Goal: Find specific page/section: Find specific page/section

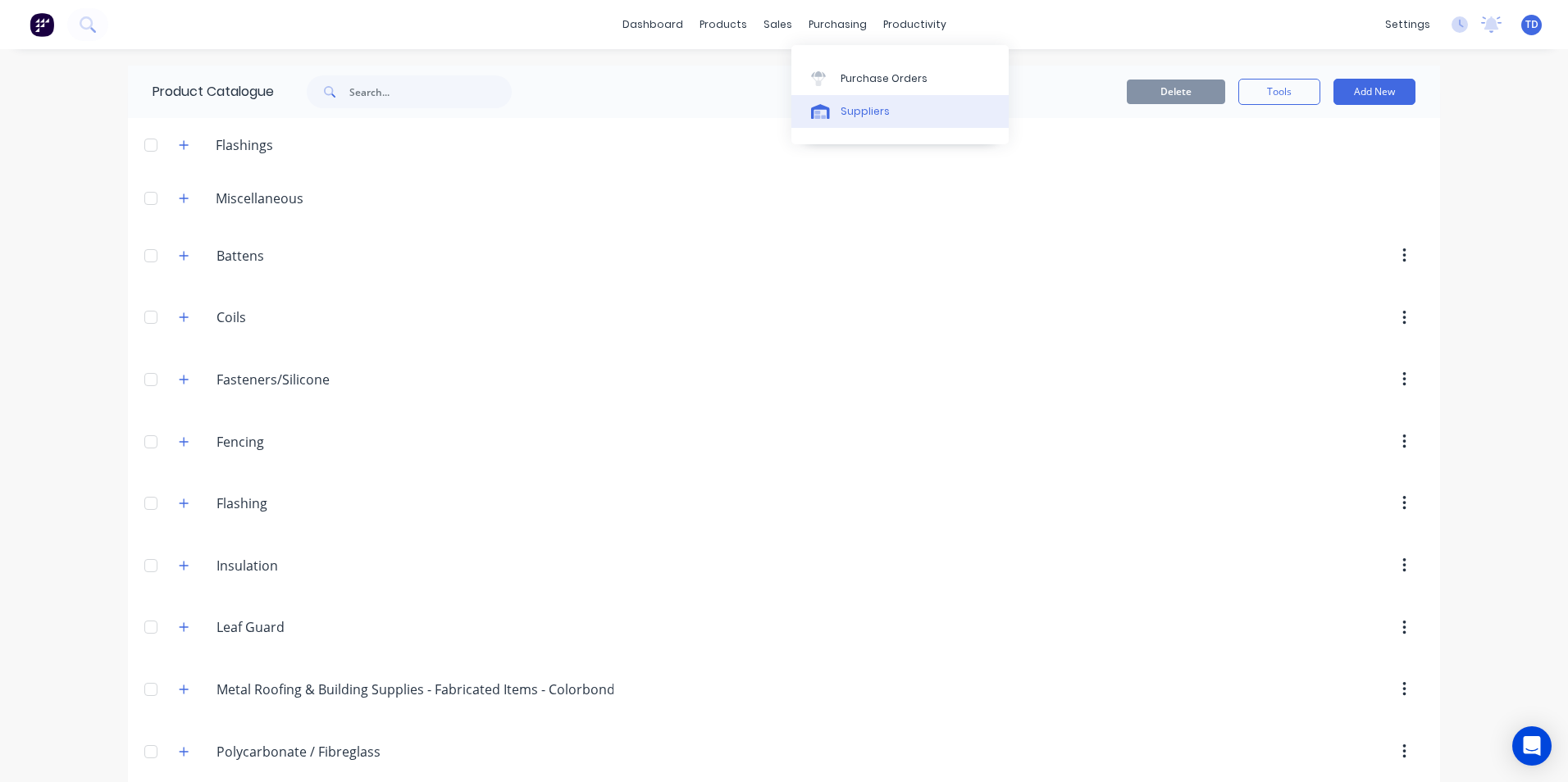
click at [841, 110] on div "Suppliers" at bounding box center [865, 112] width 49 height 15
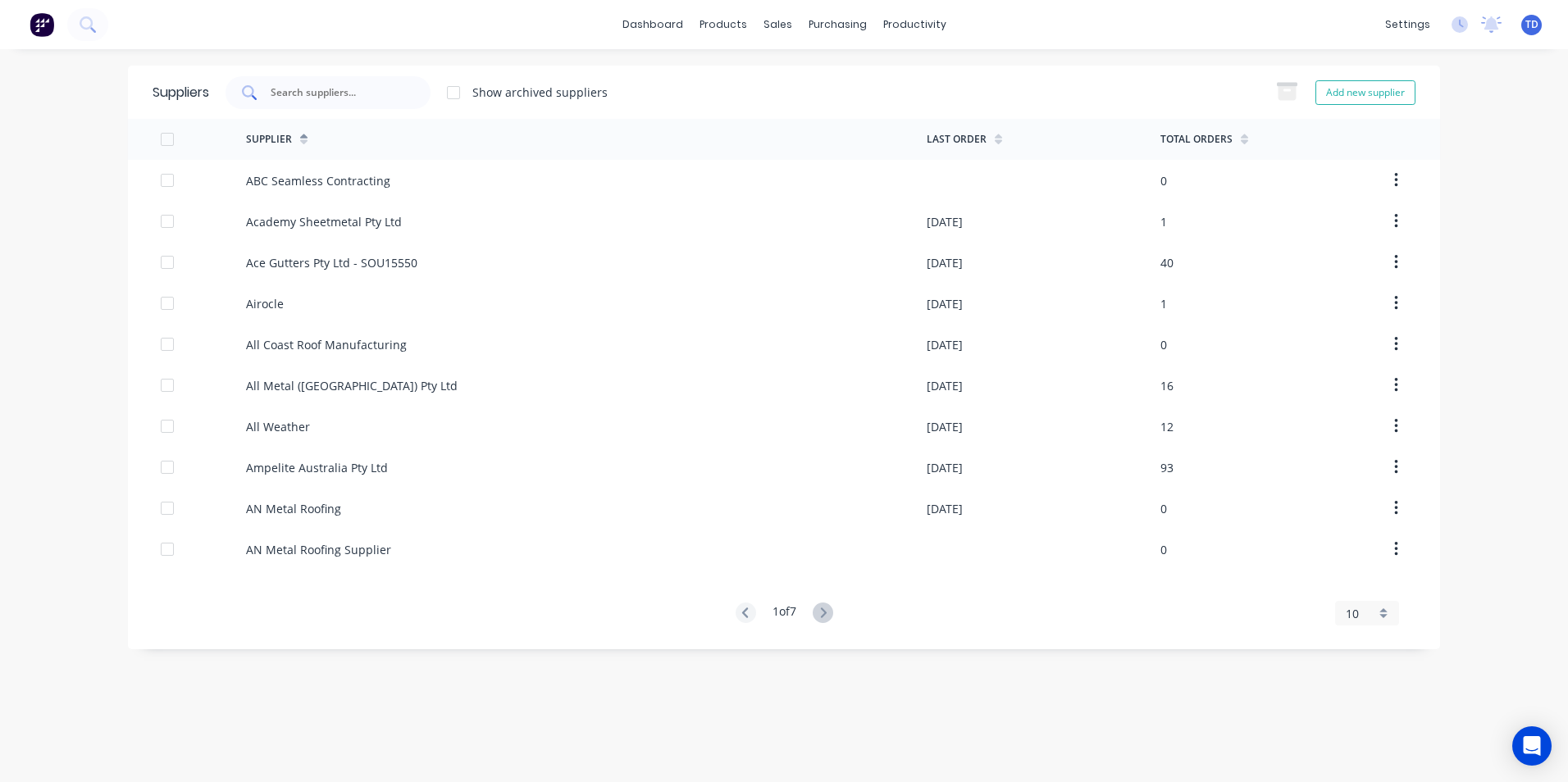
click at [339, 99] on input "text" at bounding box center [337, 93] width 136 height 17
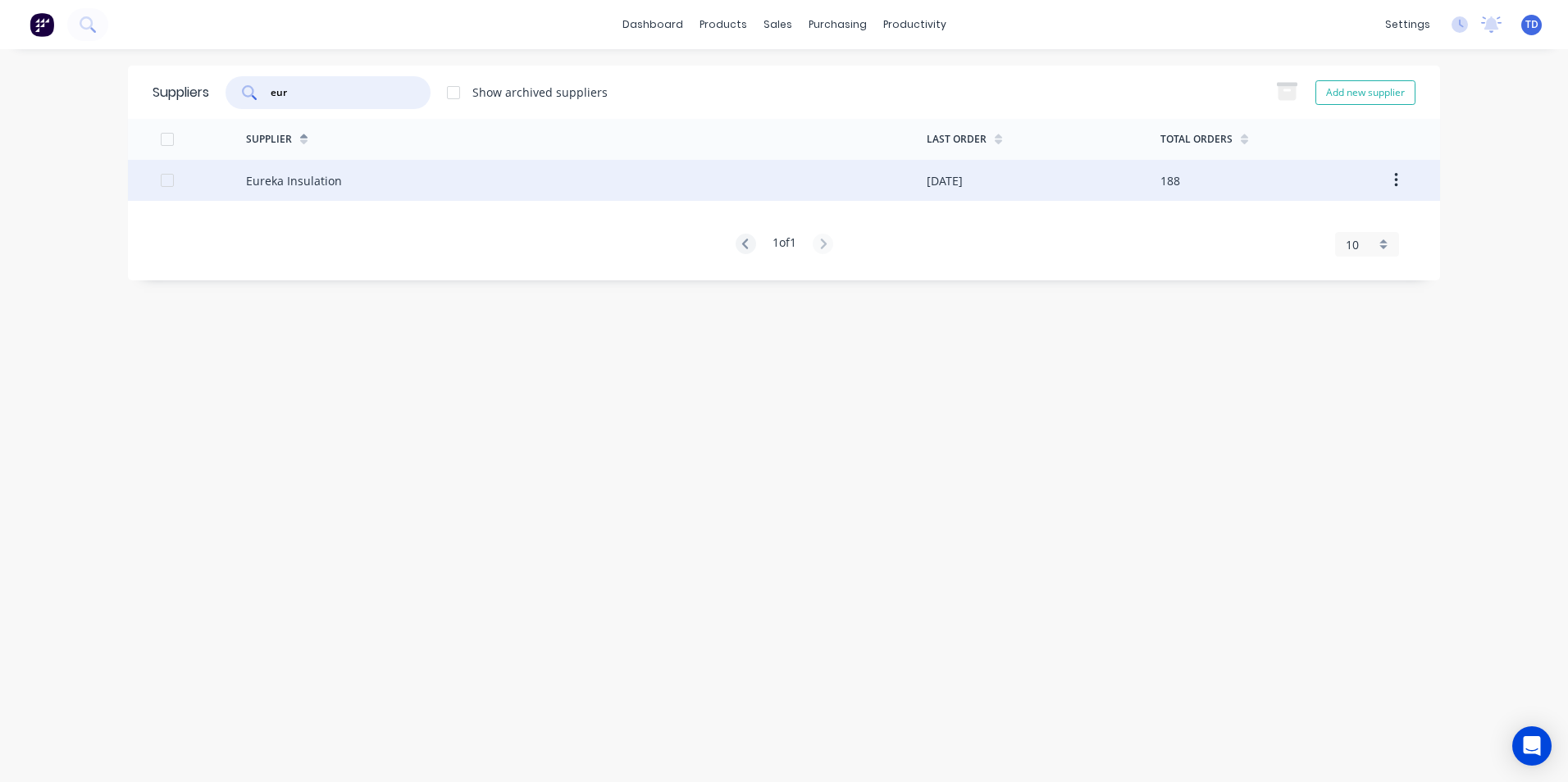
type input "eur"
click at [399, 198] on div "Eureka Insulation" at bounding box center [587, 180] width 681 height 41
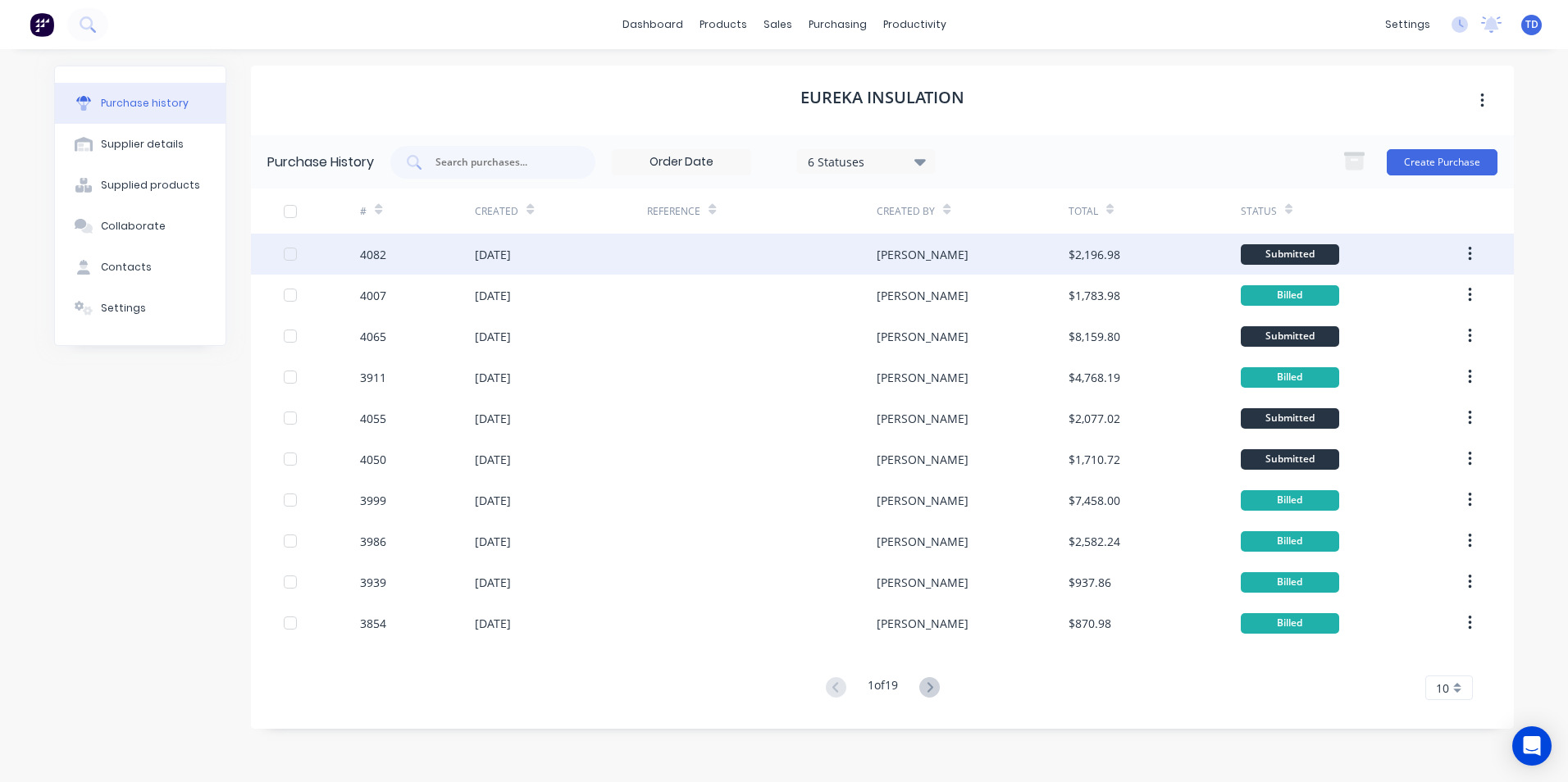
click at [725, 243] on div at bounding box center [762, 254] width 230 height 41
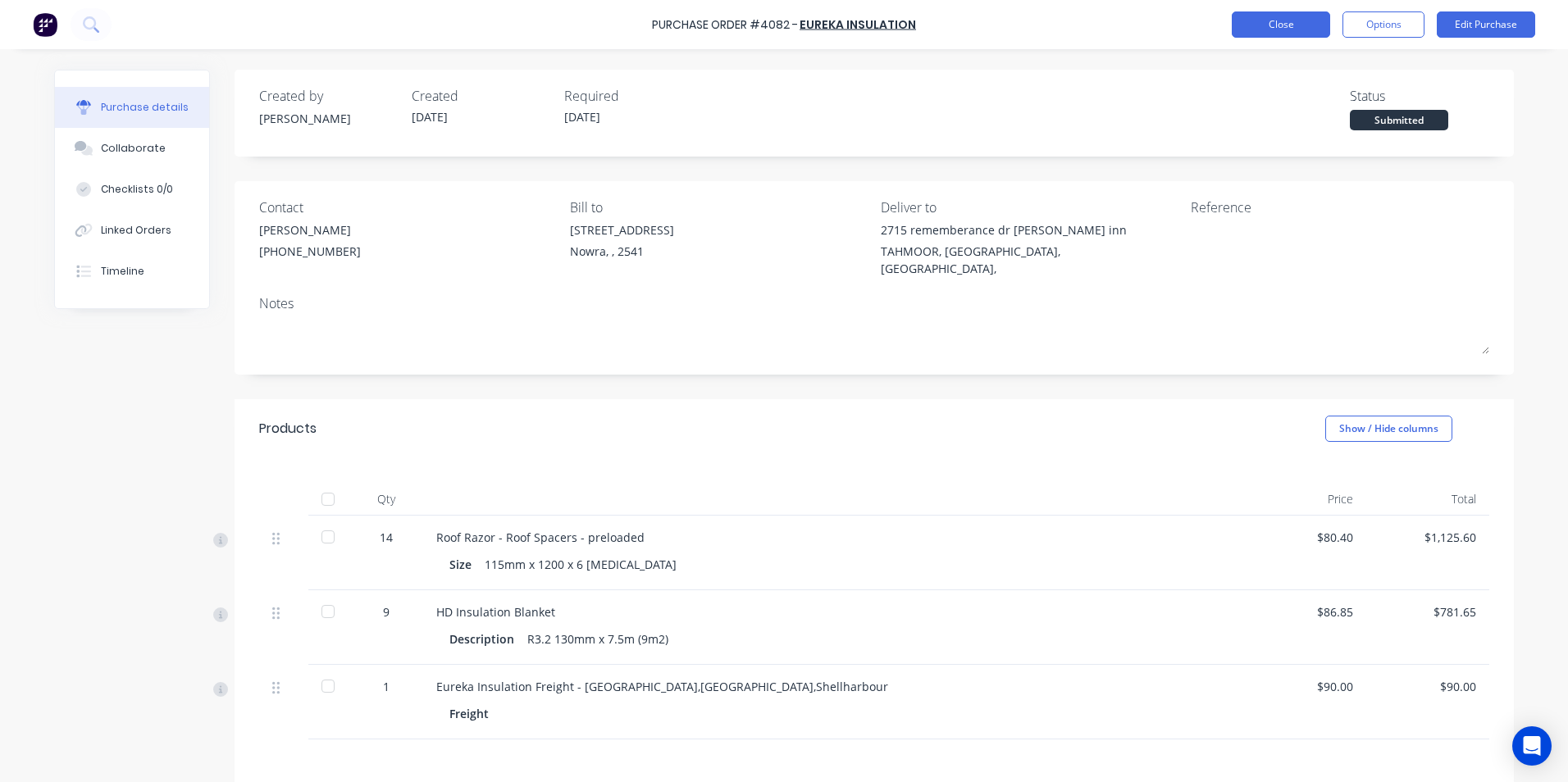
click at [1292, 19] on button "Close" at bounding box center [1281, 24] width 99 height 26
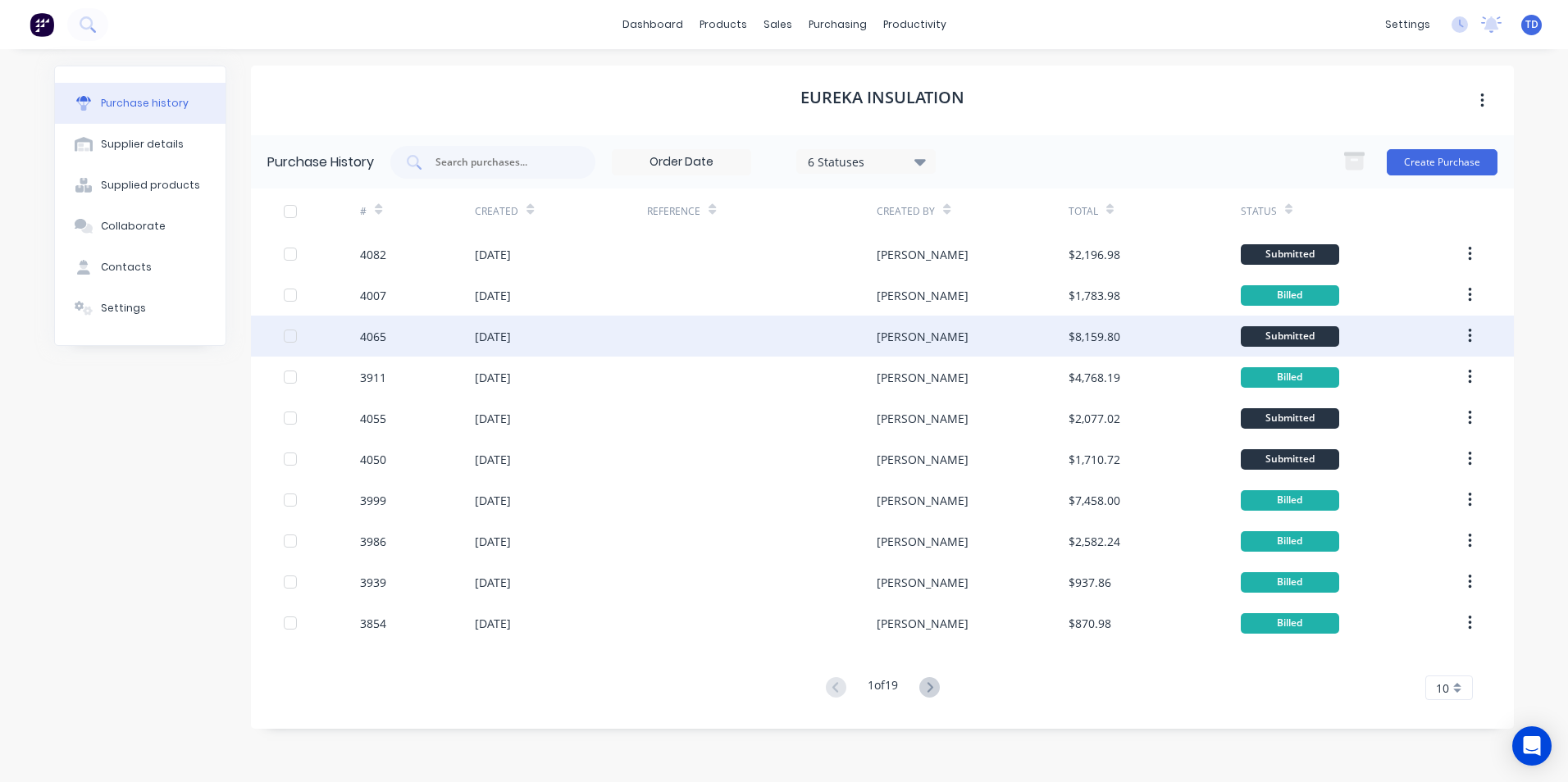
click at [864, 351] on div at bounding box center [762, 336] width 230 height 41
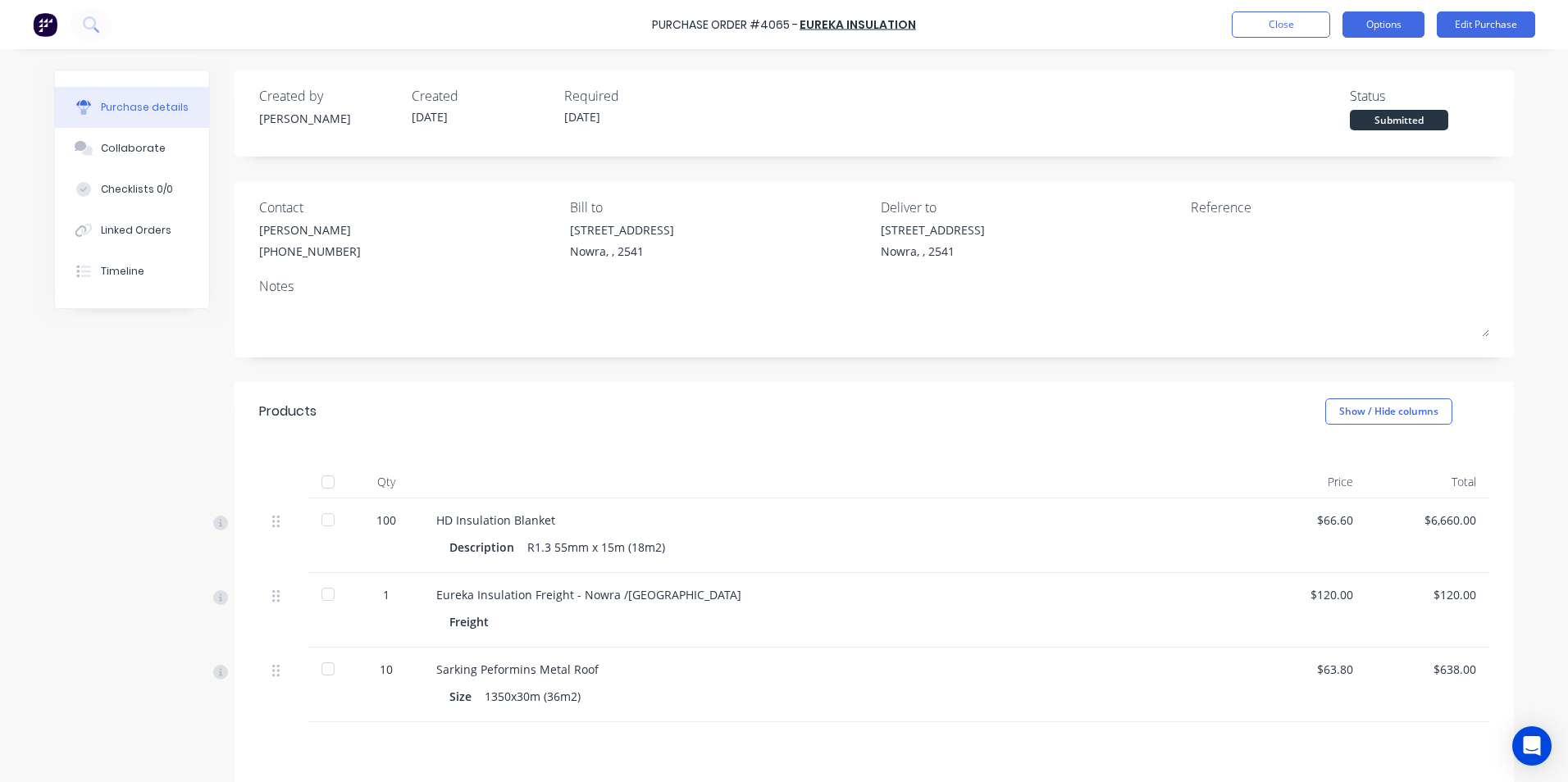
click at [1381, 28] on button "Options" at bounding box center [1383, 24] width 82 height 26
